Goal: Information Seeking & Learning: Find specific page/section

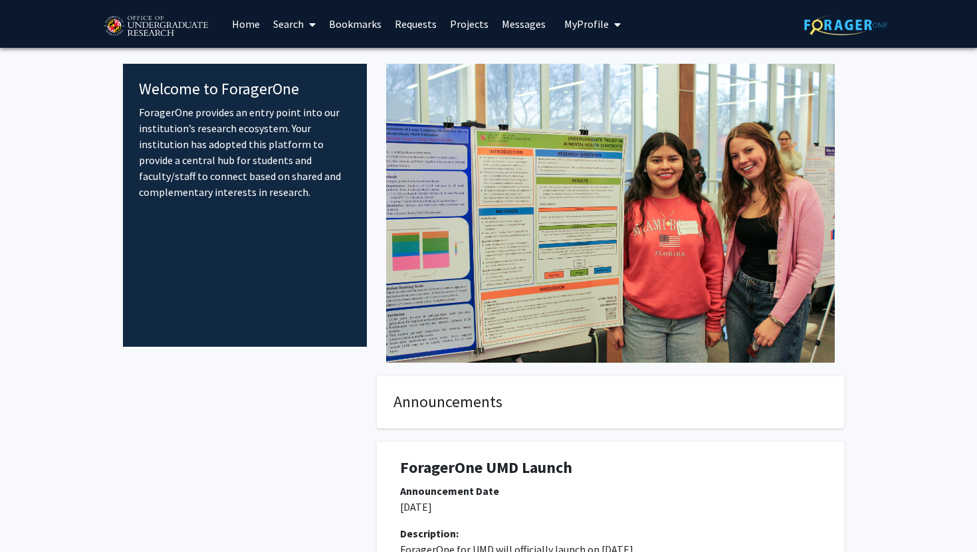
click at [298, 23] on link "Search" at bounding box center [294, 24] width 56 height 47
click at [308, 57] on span "Faculty/Staff" at bounding box center [315, 61] width 98 height 27
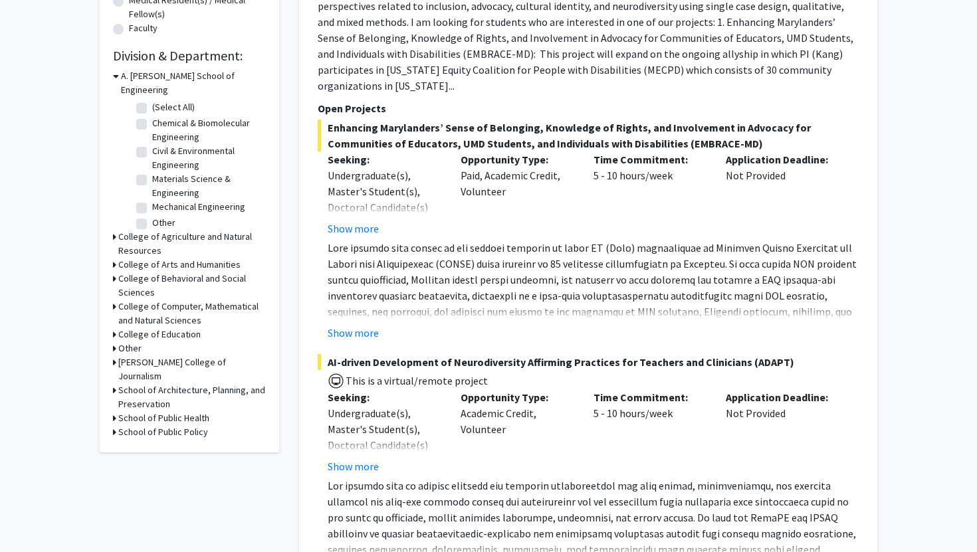
scroll to position [352, 0]
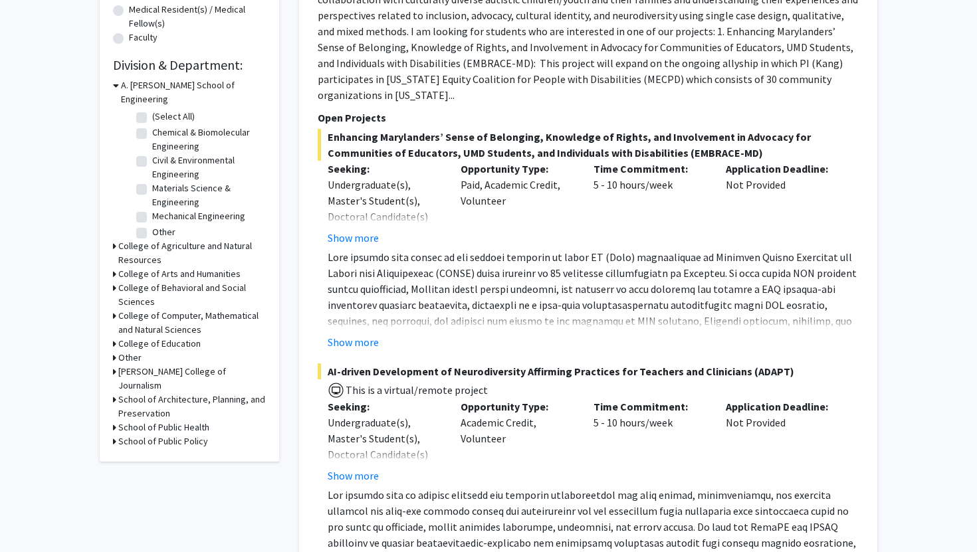
click at [126, 239] on h3 "College of Agriculture and Natural Resources" at bounding box center [192, 253] width 148 height 28
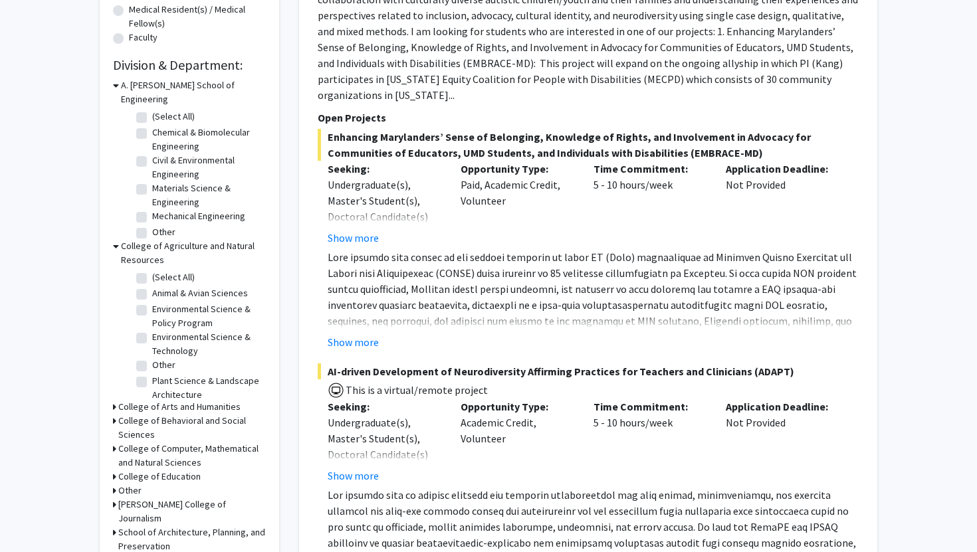
click at [148, 302] on fg-checkbox "Environmental Science & Policy Program Environmental Science & Policy Program" at bounding box center [199, 316] width 126 height 28
click at [152, 302] on label "Environmental Science & Policy Program" at bounding box center [207, 316] width 110 height 28
click at [152, 302] on input "Environmental Science & Policy Program" at bounding box center [156, 306] width 9 height 9
checkbox input "true"
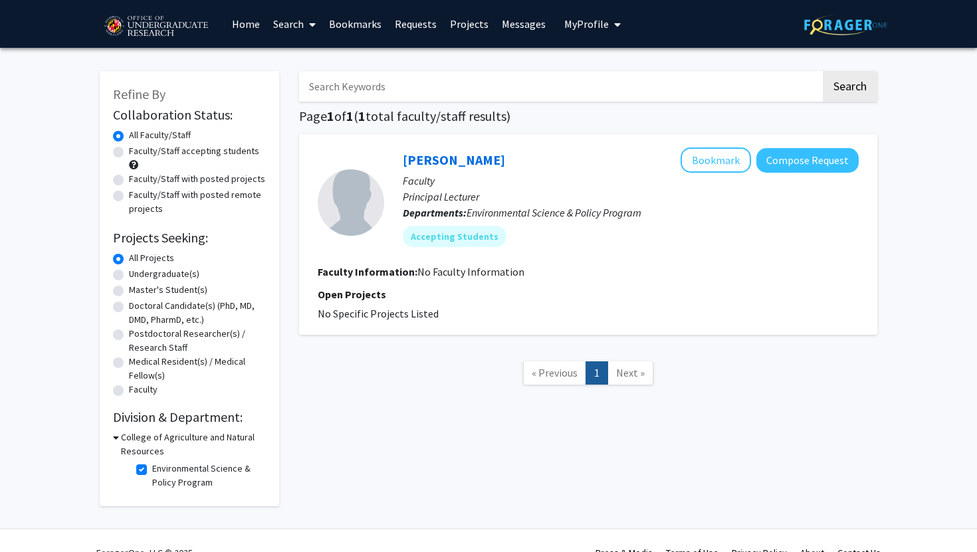
click at [152, 470] on label "Environmental Science & Policy Program" at bounding box center [207, 476] width 110 height 28
click at [152, 470] on input "Environmental Science & Policy Program" at bounding box center [156, 466] width 9 height 9
checkbox input "false"
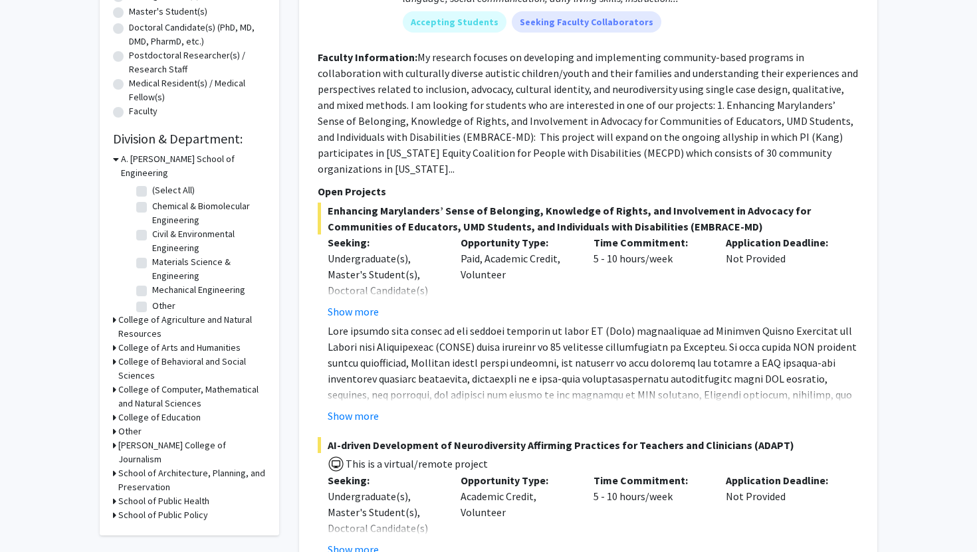
scroll to position [281, 0]
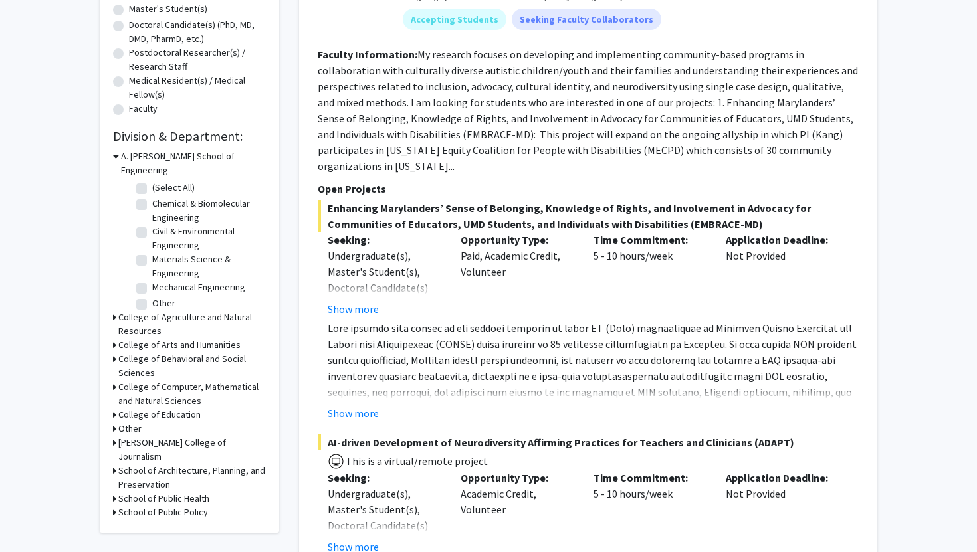
click at [141, 319] on h3 "College of Agriculture and Natural Resources" at bounding box center [192, 324] width 148 height 28
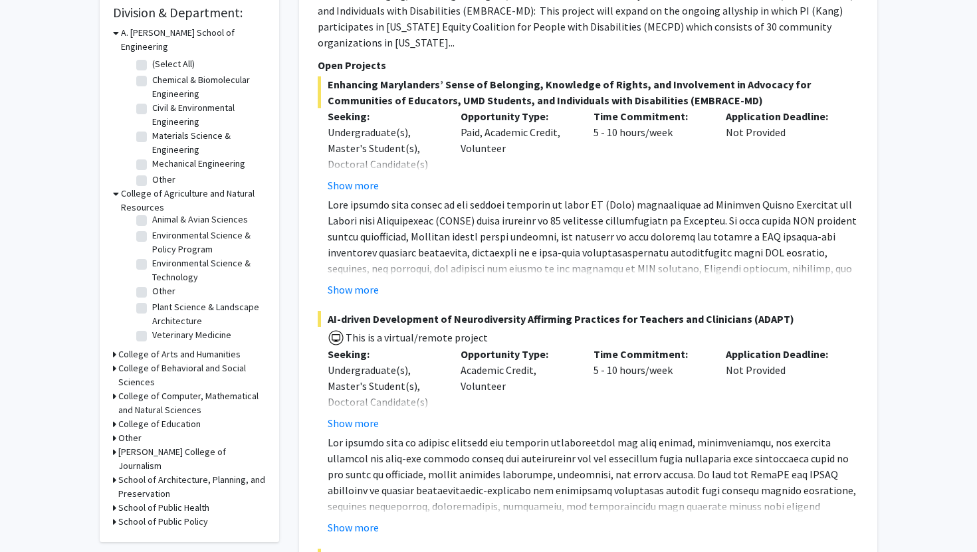
scroll to position [414, 0]
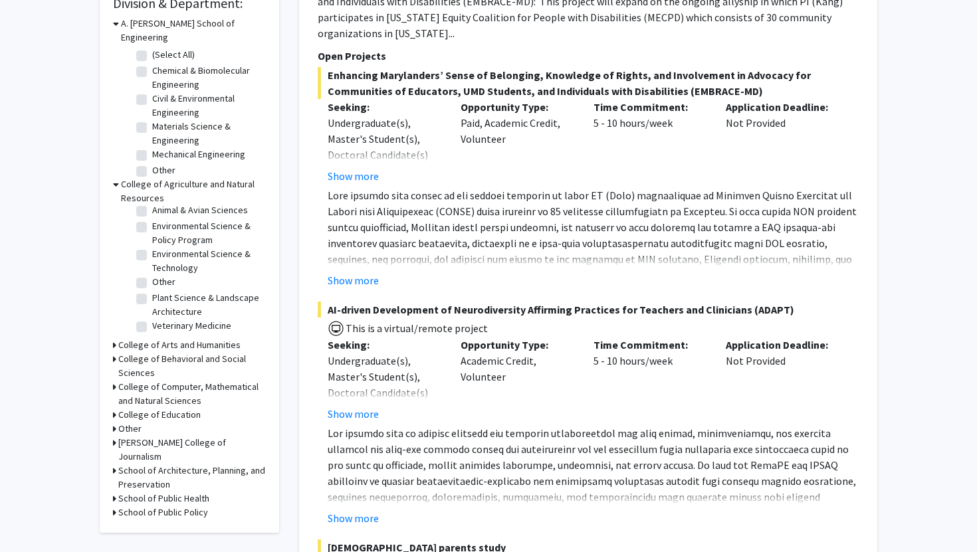
click at [163, 492] on h3 "School of Public Health" at bounding box center [163, 499] width 91 height 14
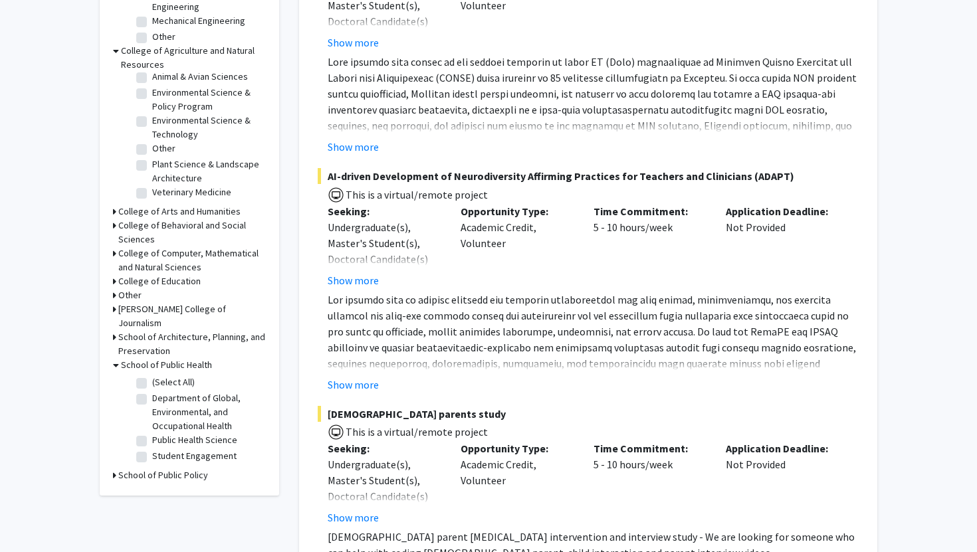
scroll to position [553, 0]
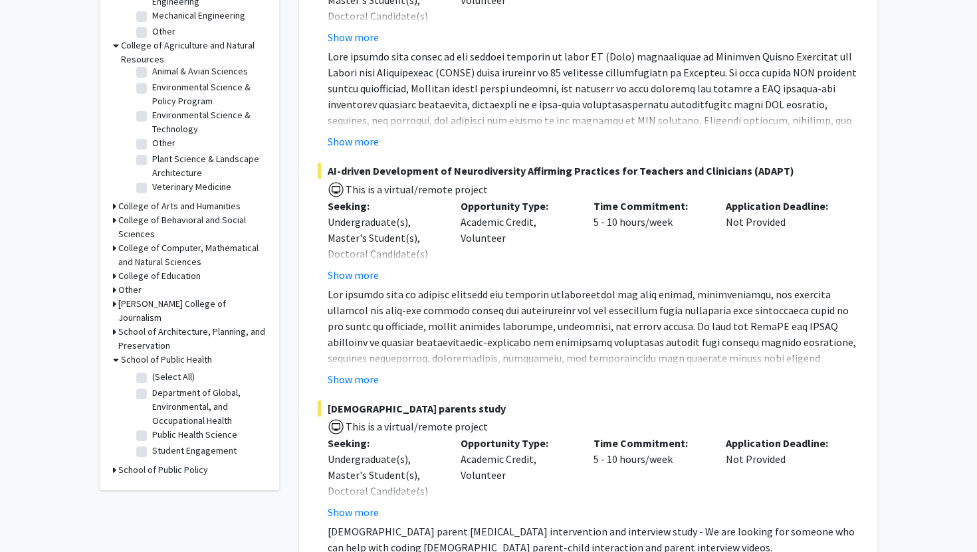
click at [152, 386] on label "Department of Global, Environmental, and Occupational Health" at bounding box center [207, 407] width 110 height 42
click at [152, 386] on input "Department of Global, Environmental, and Occupational Health" at bounding box center [156, 390] width 9 height 9
checkbox input "true"
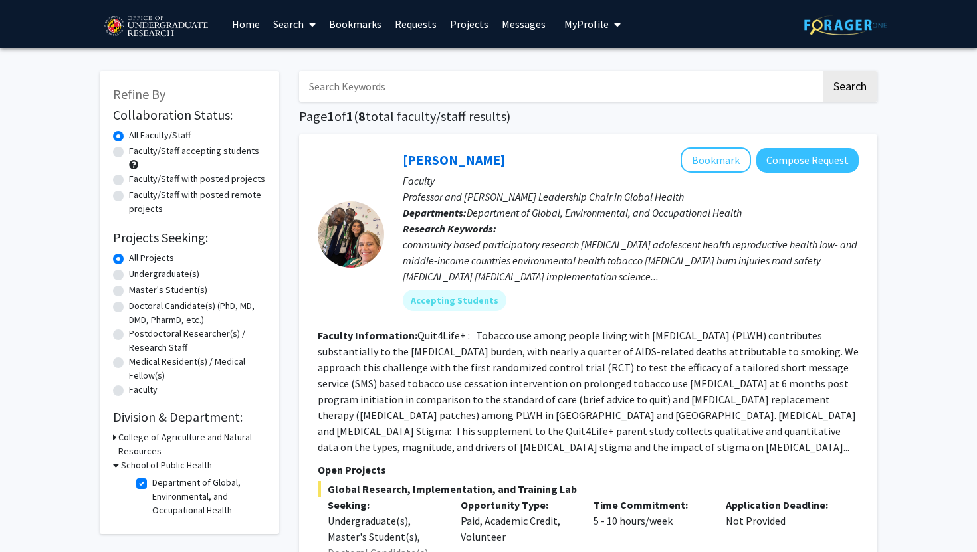
click at [152, 480] on label "Department of Global, Environmental, and Occupational Health" at bounding box center [207, 497] width 110 height 42
click at [152, 480] on input "Department of Global, Environmental, and Occupational Health" at bounding box center [156, 480] width 9 height 9
checkbox input "false"
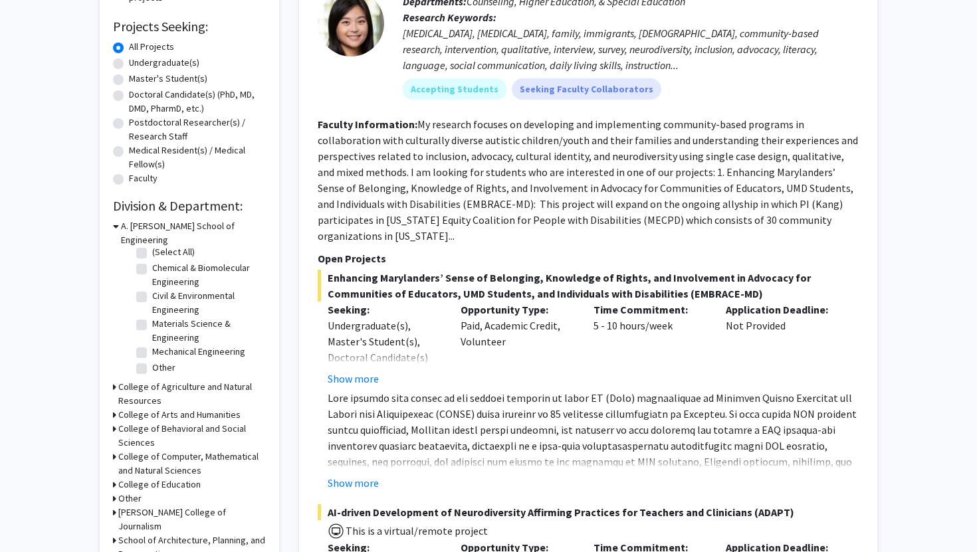
scroll to position [316, 0]
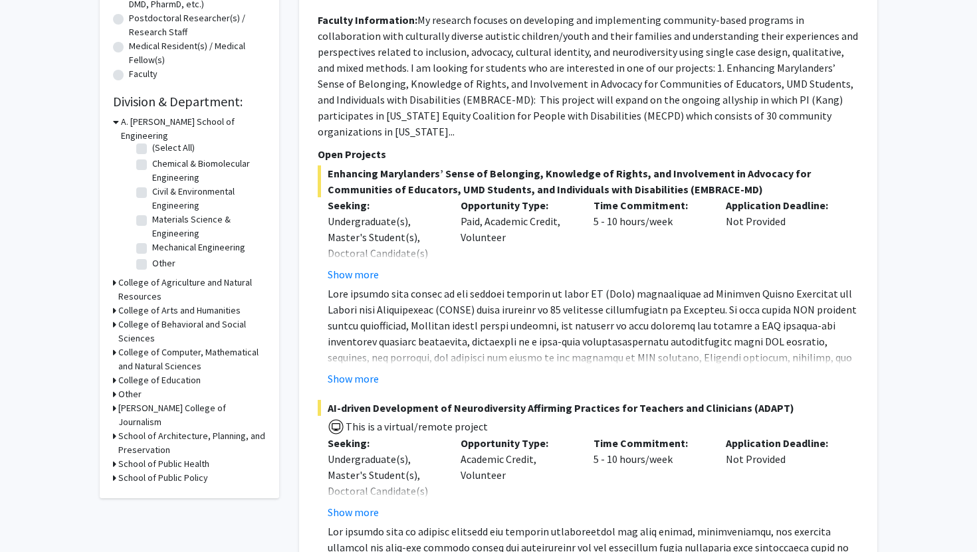
click at [167, 471] on h3 "School of Public Policy" at bounding box center [163, 478] width 90 height 14
click at [148, 488] on fg-checkbox "Other Other" at bounding box center [199, 496] width 126 height 16
click at [152, 488] on label "Other" at bounding box center [163, 495] width 23 height 14
click at [152, 488] on input "Other" at bounding box center [156, 492] width 9 height 9
checkbox input "true"
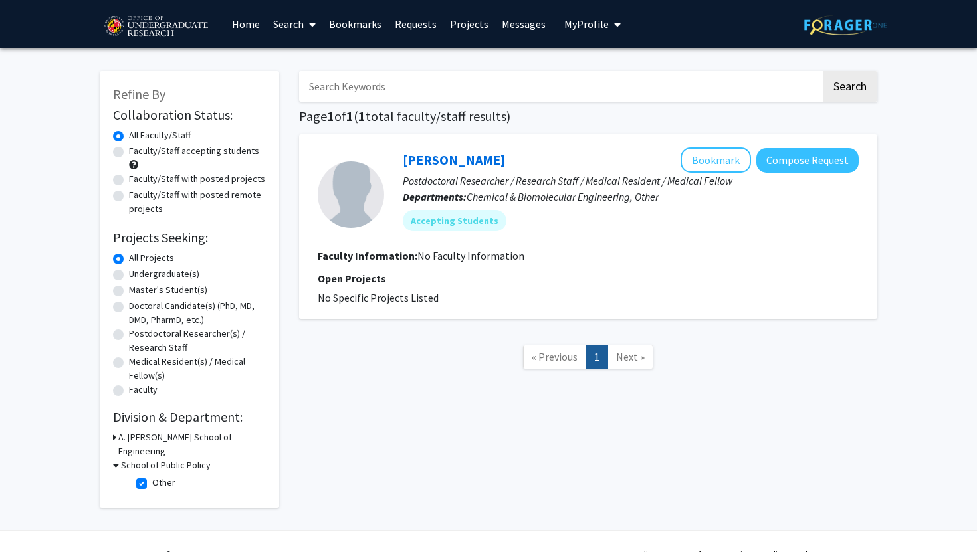
click at [150, 476] on fg-checkbox "Other Other" at bounding box center [199, 484] width 126 height 16
click at [135, 472] on fg-checkbox-list "Other Other" at bounding box center [199, 483] width 133 height 23
click at [152, 476] on label "Other" at bounding box center [163, 483] width 23 height 14
click at [152, 476] on input "Other" at bounding box center [156, 480] width 9 height 9
checkbox input "false"
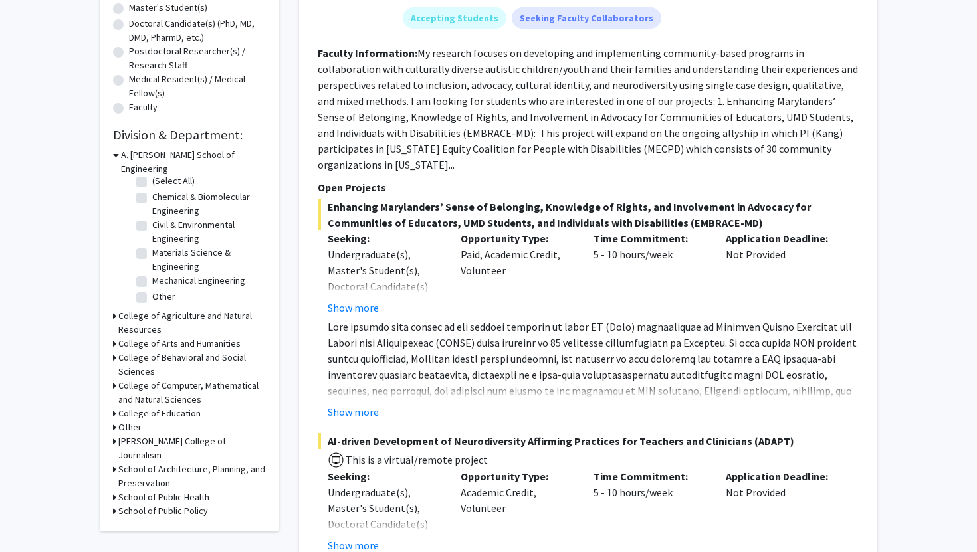
scroll to position [278, 0]
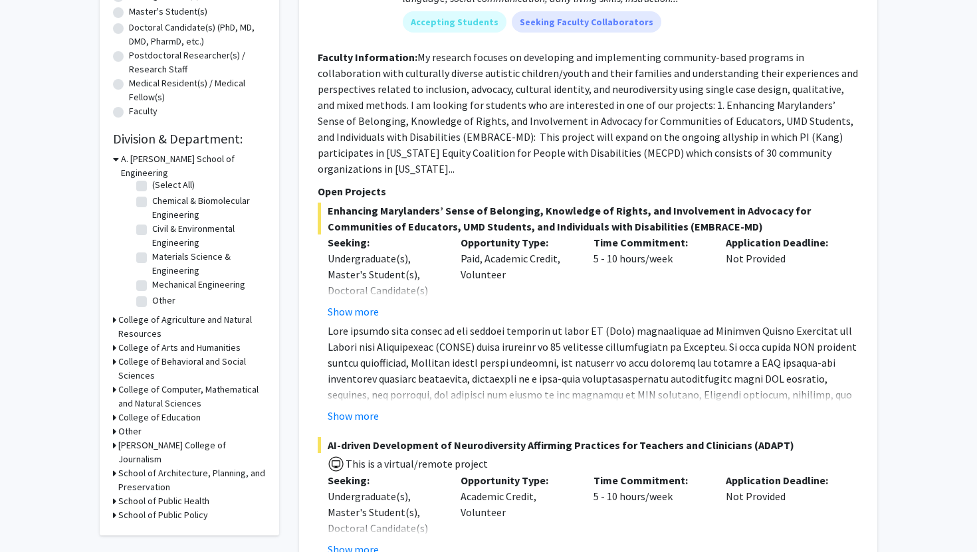
click at [121, 425] on h3 "Other" at bounding box center [129, 432] width 23 height 14
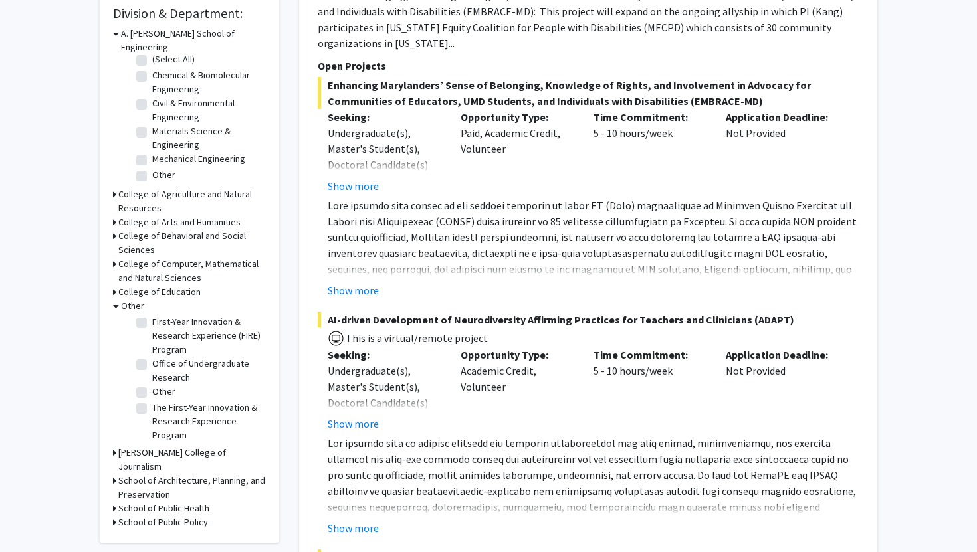
scroll to position [0, 0]
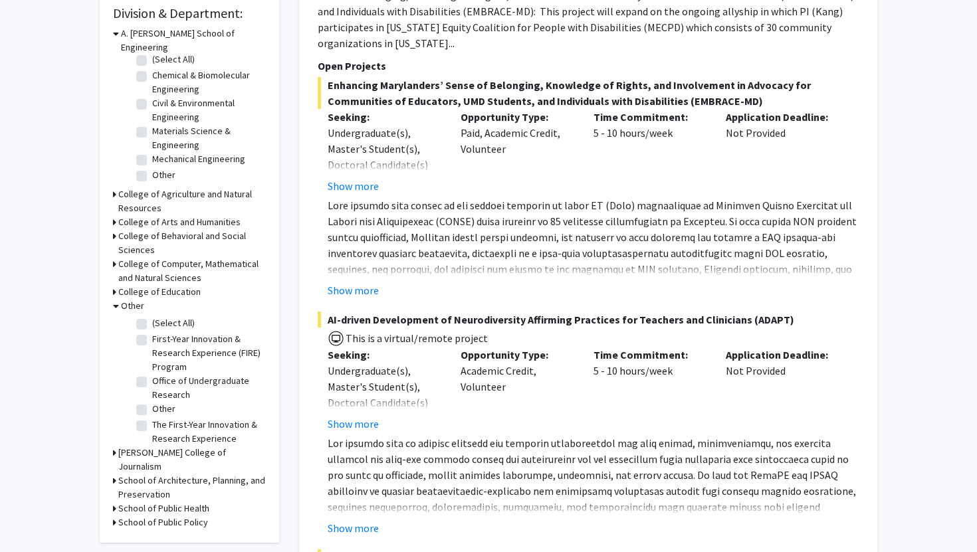
click at [138, 257] on h3 "College of Computer, Mathematical and Natural Sciences" at bounding box center [192, 271] width 148 height 28
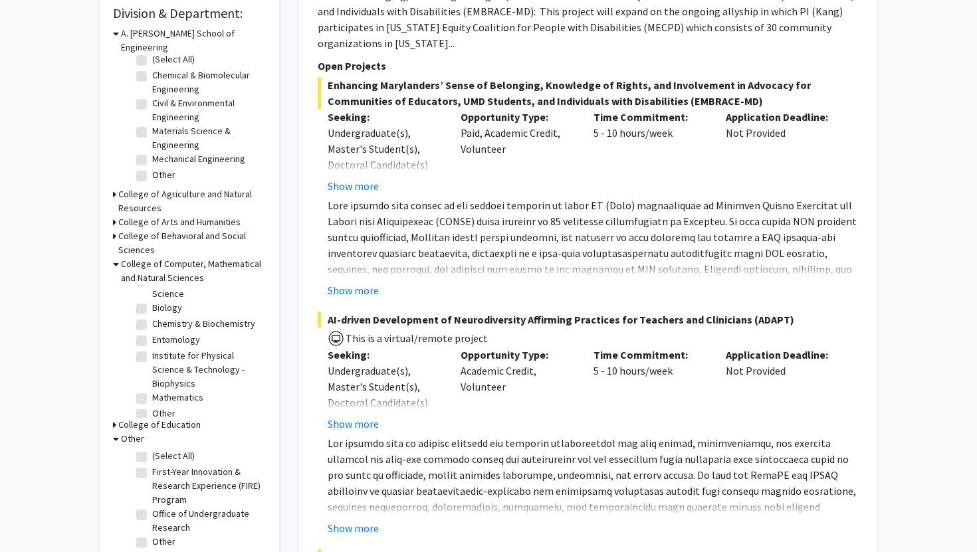
scroll to position [71, 0]
click at [152, 383] on label "Other" at bounding box center [163, 390] width 23 height 14
click at [152, 383] on input "Other" at bounding box center [156, 387] width 9 height 9
checkbox input "true"
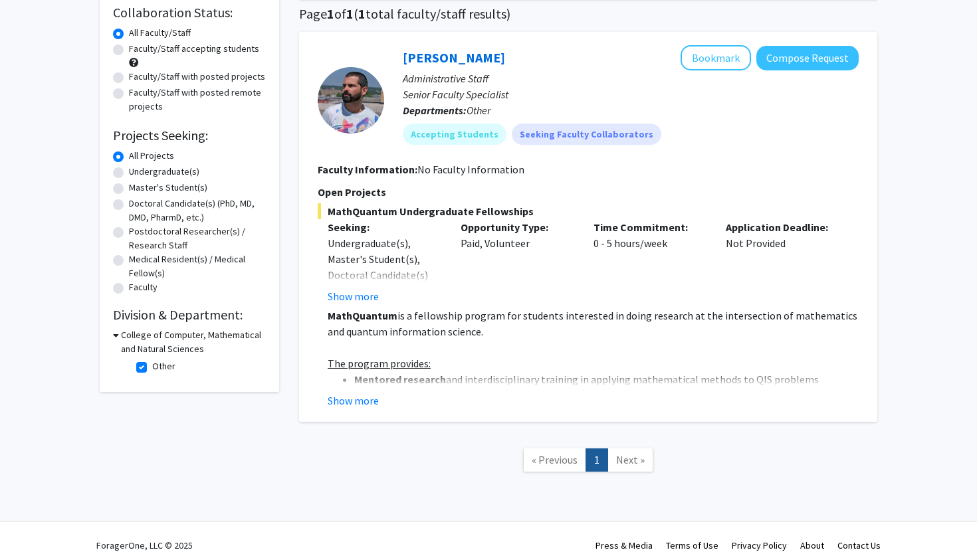
scroll to position [119, 0]
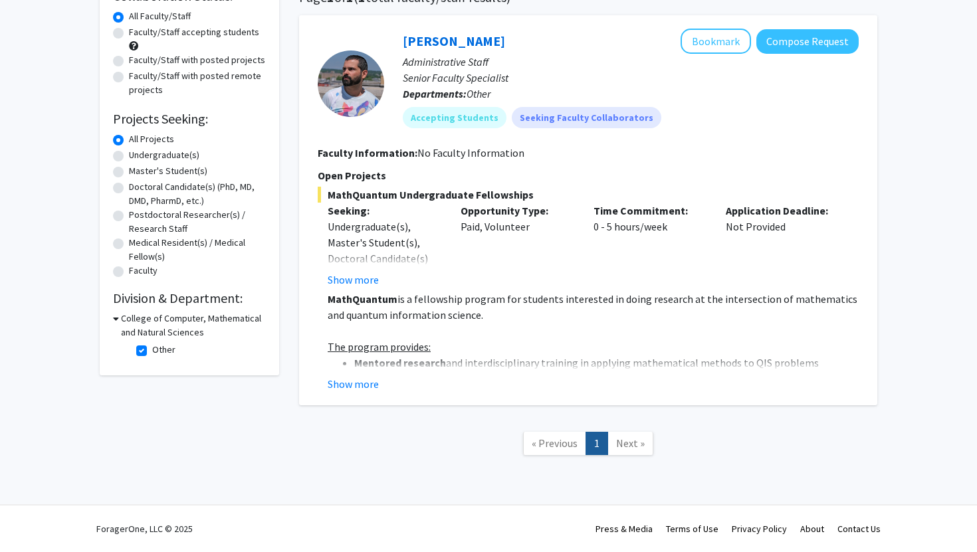
click at [152, 352] on label "Other" at bounding box center [163, 350] width 23 height 14
click at [152, 352] on input "Other" at bounding box center [156, 347] width 9 height 9
checkbox input "false"
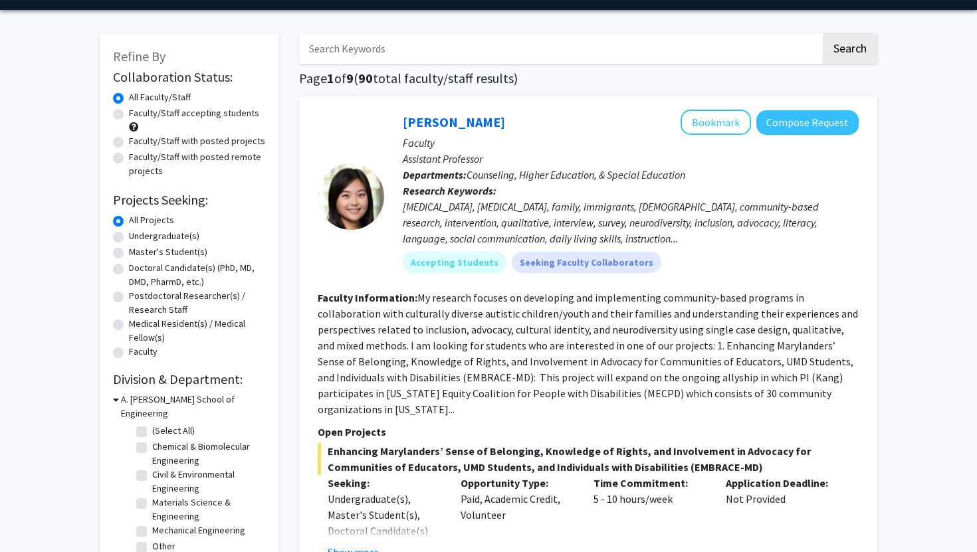
scroll to position [37, 0]
